Goal: Download file/media

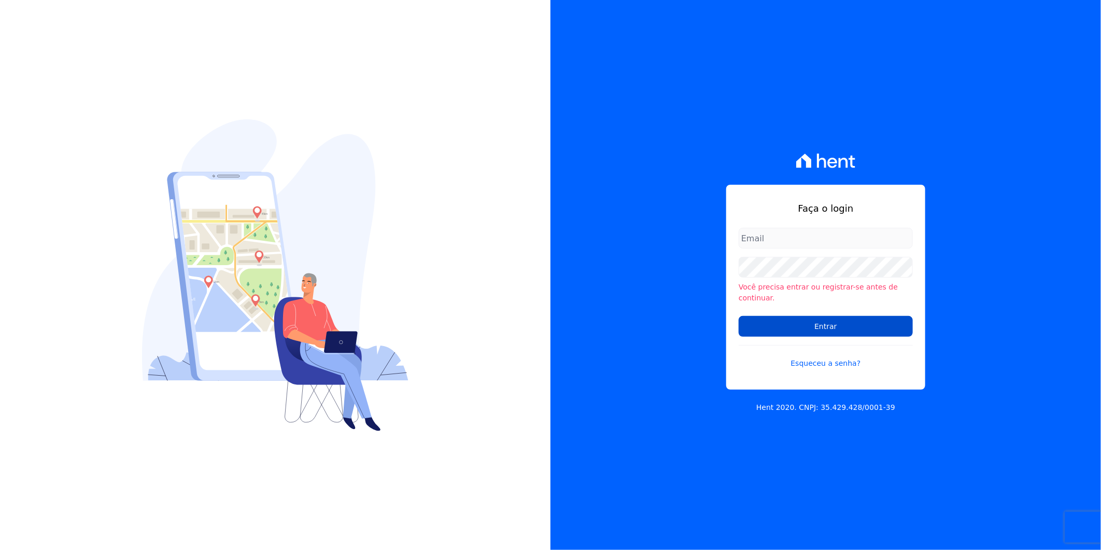
type input "[PERSON_NAME][EMAIL_ADDRESS][DOMAIN_NAME]"
click at [837, 320] on input "Entrar" at bounding box center [826, 326] width 174 height 21
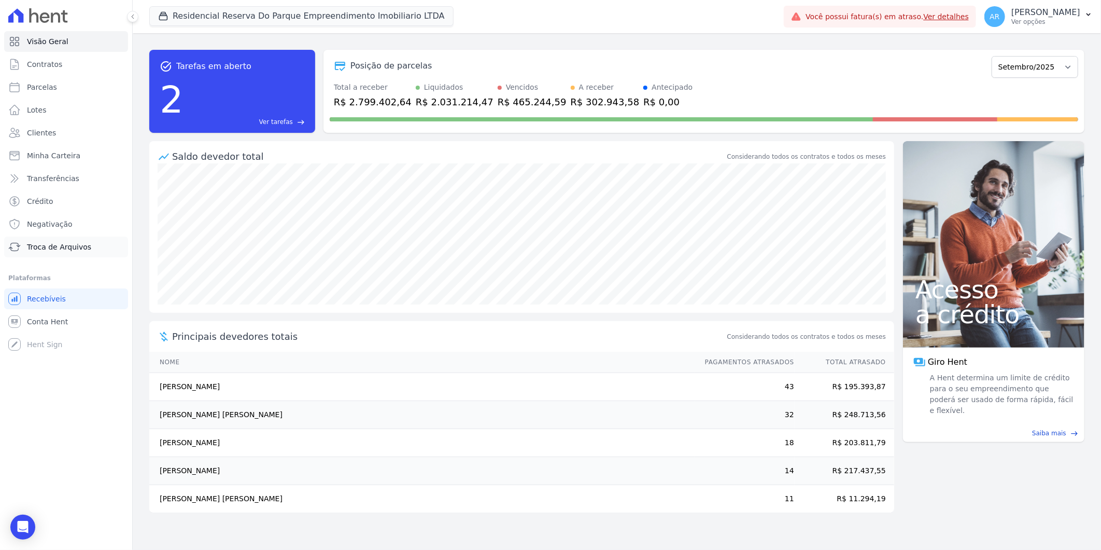
click at [52, 253] on link "Troca de Arquivos" at bounding box center [66, 246] width 124 height 21
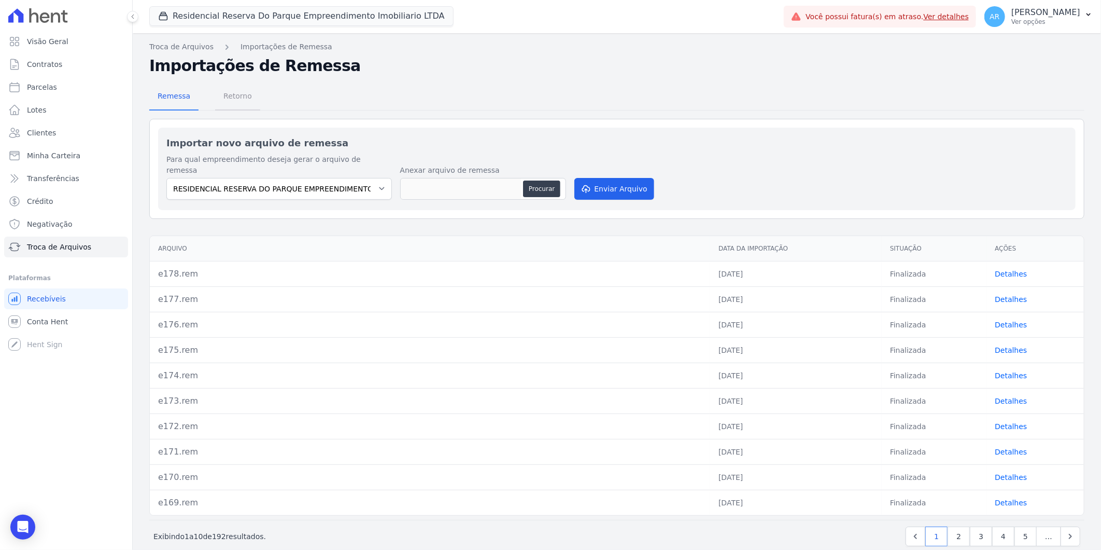
click at [250, 93] on span "Retorno" at bounding box center [237, 96] width 41 height 21
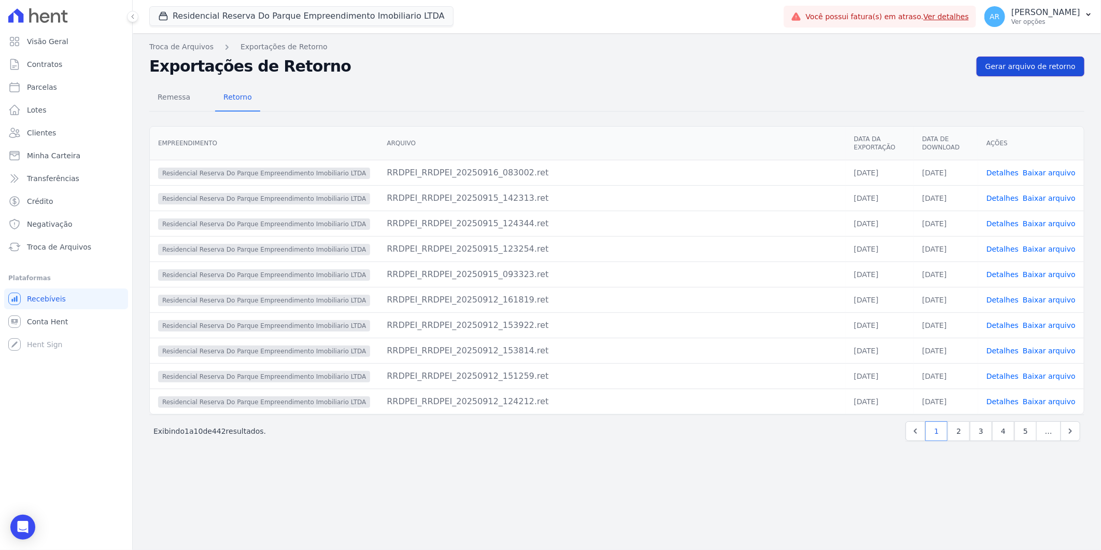
click at [1001, 63] on span "Gerar arquivo de retorno" at bounding box center [1031, 66] width 90 height 10
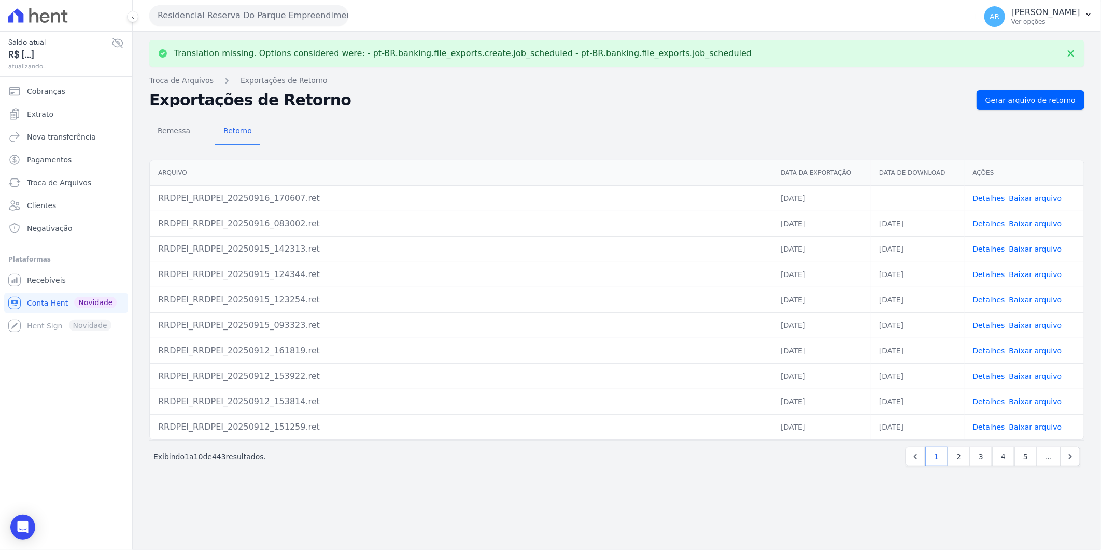
click at [1022, 196] on link "Baixar arquivo" at bounding box center [1035, 198] width 53 height 8
click at [1046, 195] on link "Baixar arquivo" at bounding box center [1035, 198] width 53 height 8
click at [656, 117] on div "Remessa Retorno [GEOGRAPHIC_DATA] Data da Exportação Data de Download Ações RRD…" at bounding box center [616, 293] width 935 height 367
